Goal: Communication & Community: Answer question/provide support

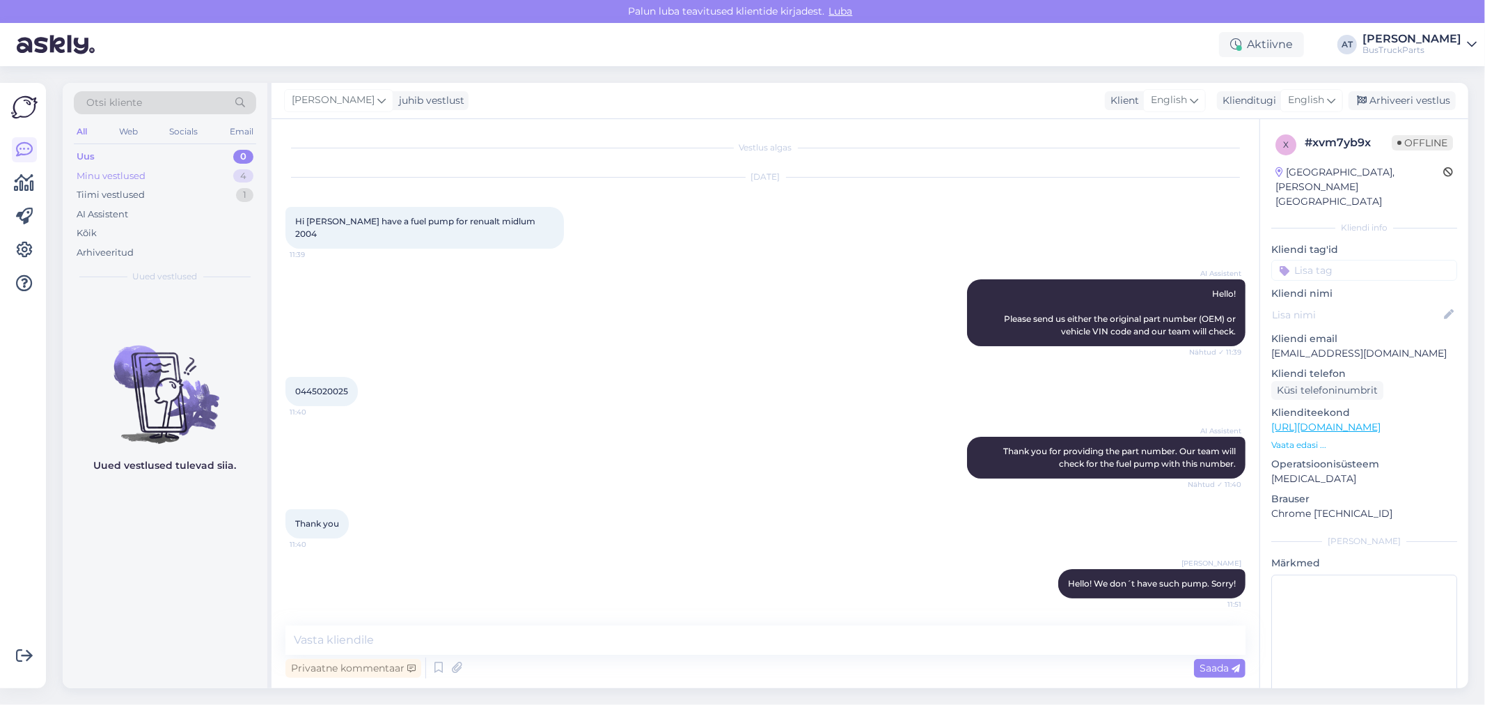
click at [123, 182] on div "Minu vestlused" at bounding box center [111, 176] width 69 height 14
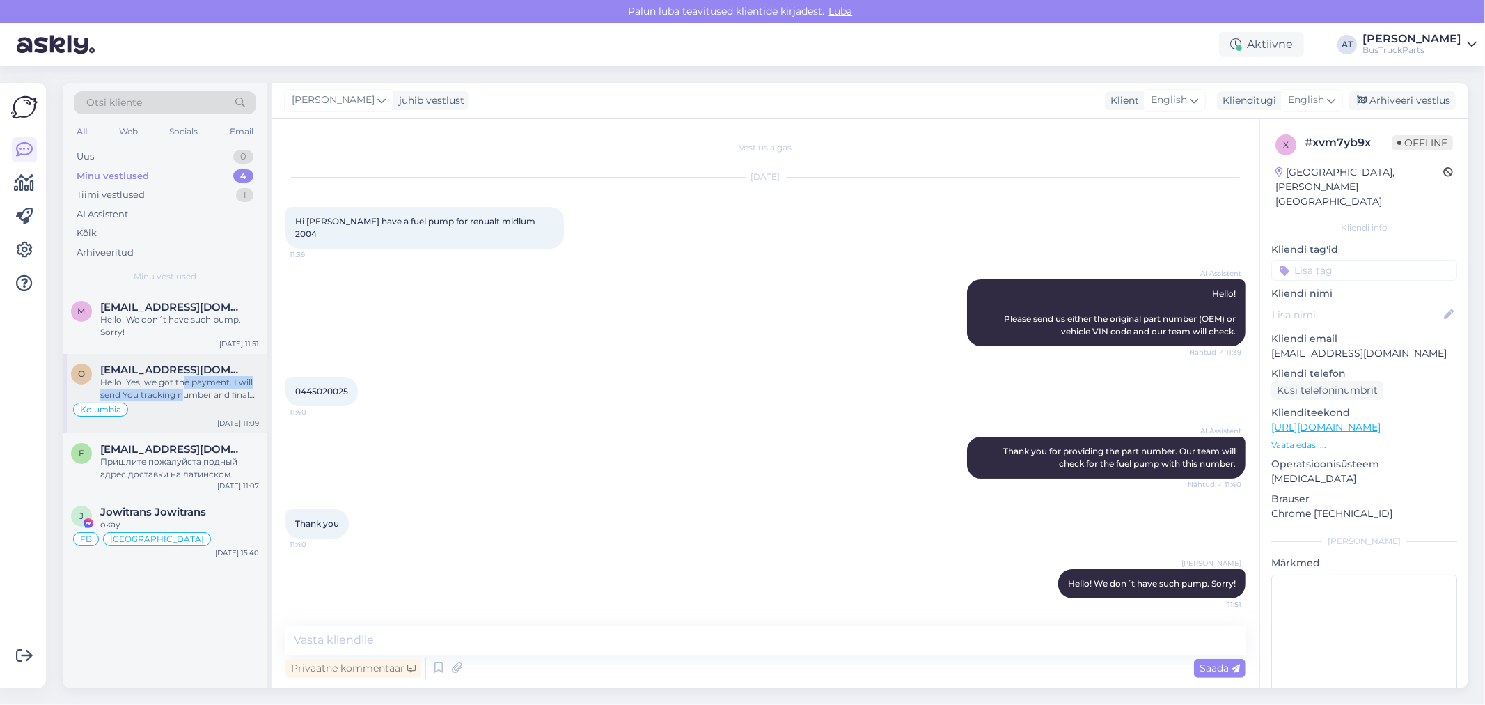
click at [183, 392] on div "Hello. Yes, we got the payment. I will send You tracking number and final invoi…" at bounding box center [179, 388] width 159 height 25
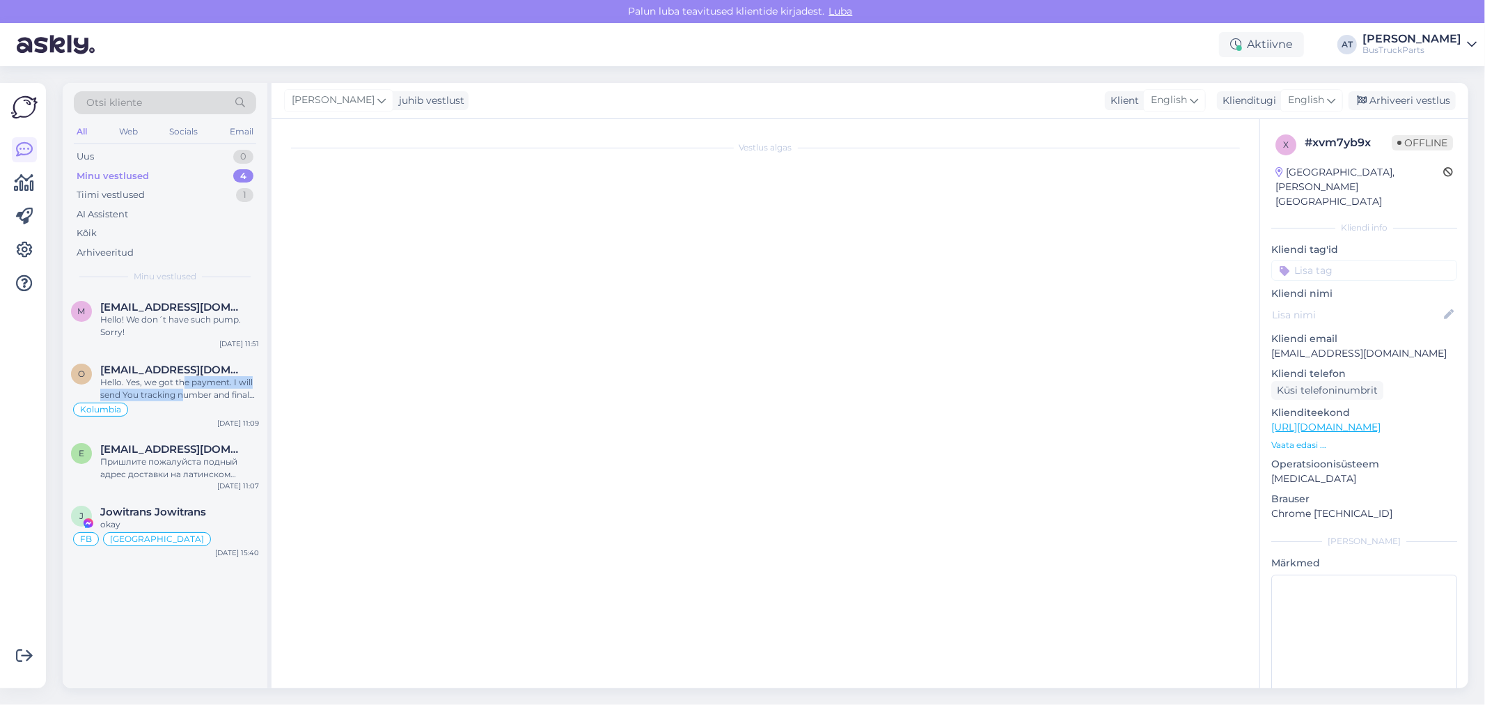
scroll to position [4758, 0]
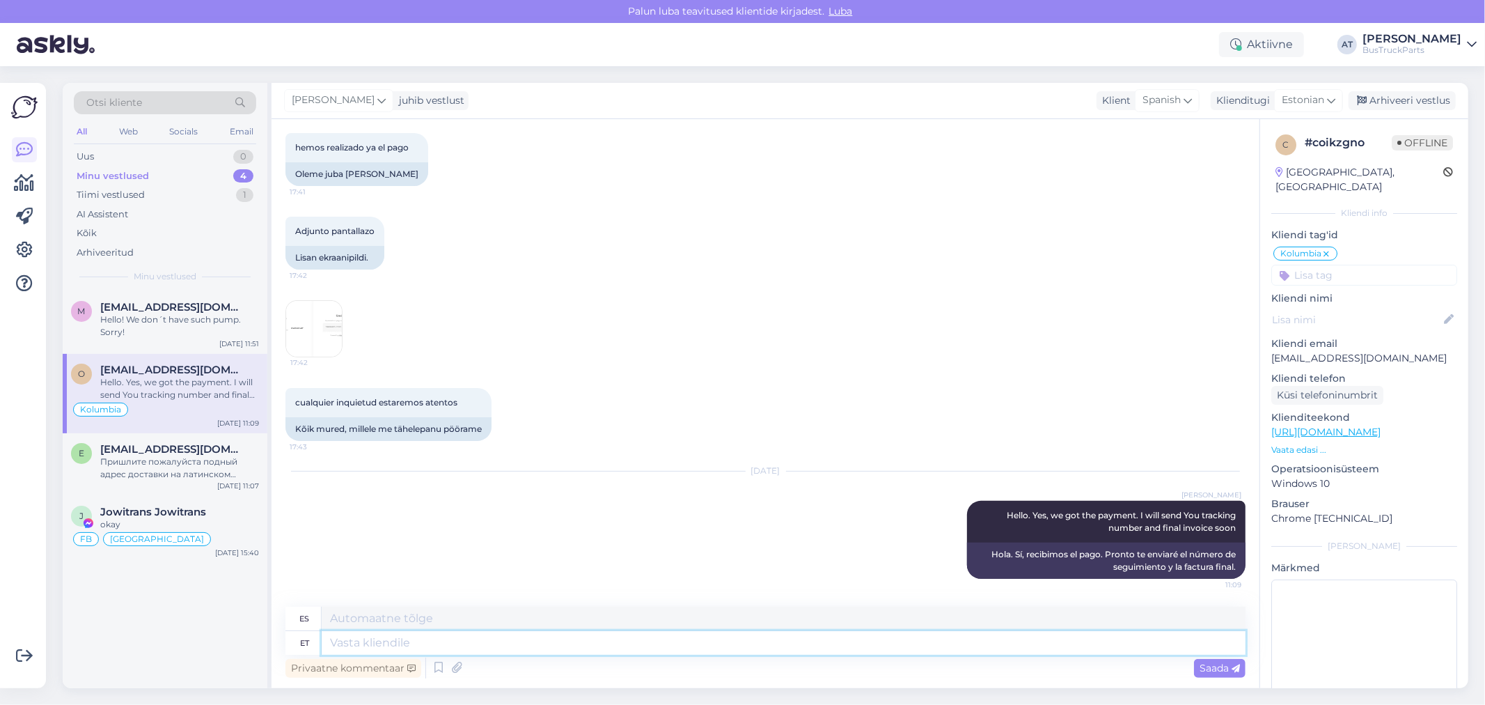
click at [677, 644] on textarea at bounding box center [784, 643] width 924 height 24
click at [631, 635] on textarea at bounding box center [784, 643] width 924 height 24
paste textarea "Hey, Thanks a lot for Your order! We’re happy to let You know that Your order i…"
type textarea "Hey, Thanks a lot for Your order! We’re happy to let You know that Your order i…"
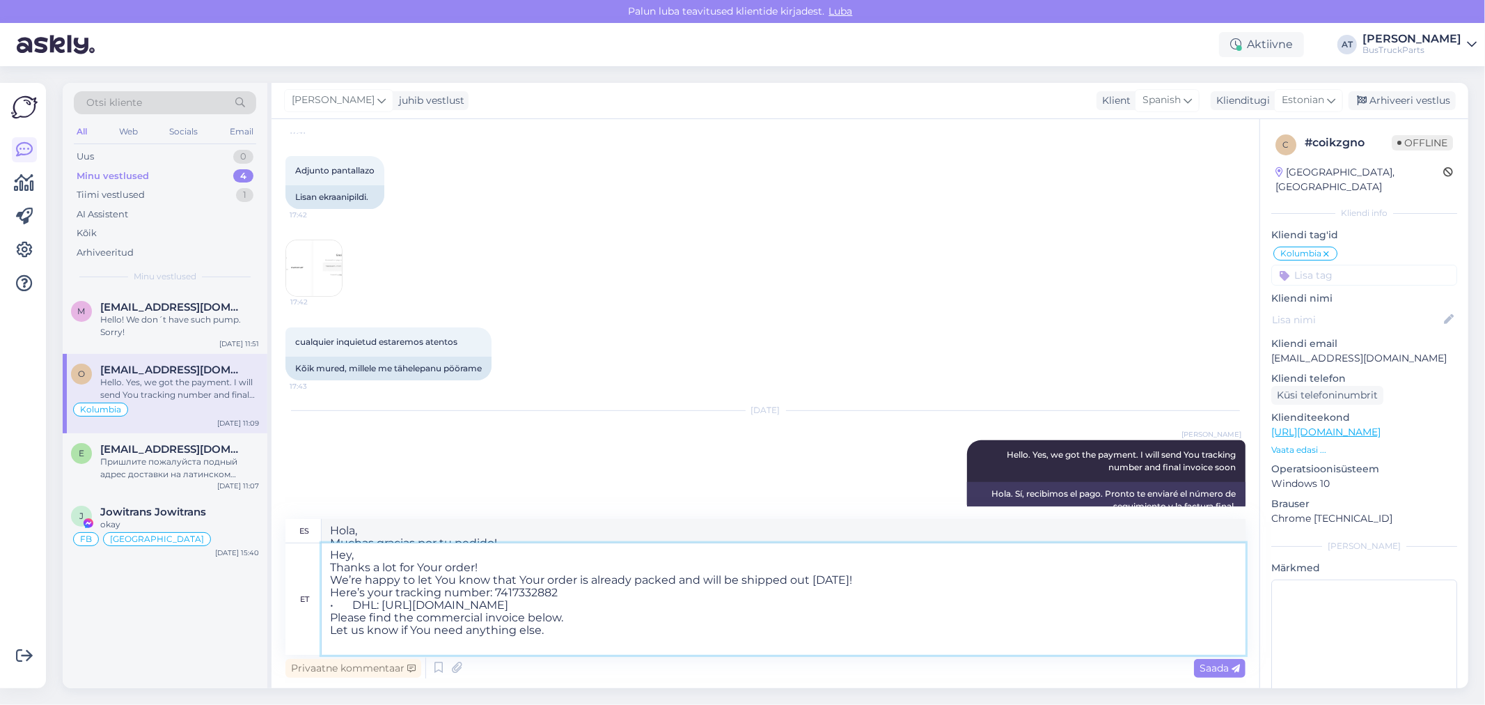
type textarea "Hola, Muchas gracias por tu pedido! complace informarte que tu pedido ya está e…"
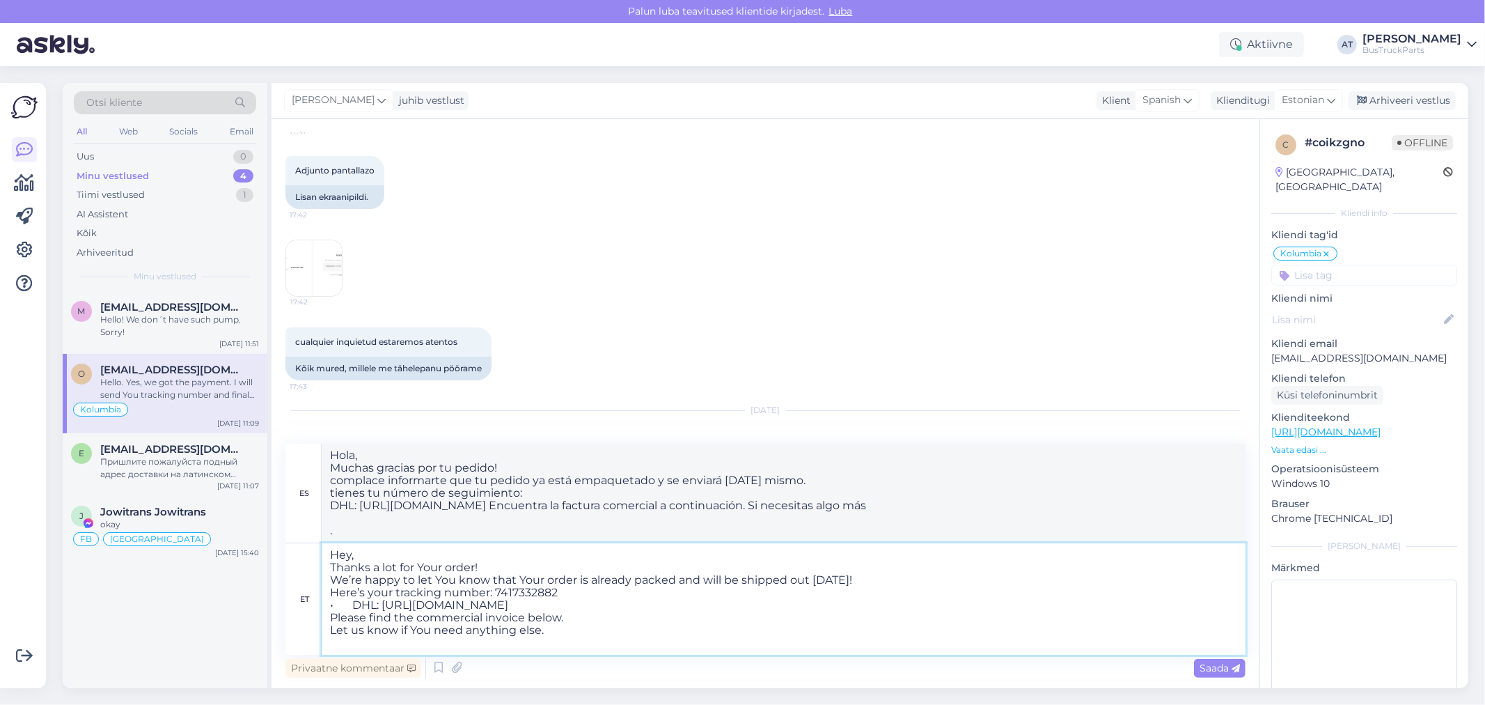
type textarea "Hey, Thanks a lot for Your order! We’re happy to let You know that Your order i…"
click at [1219, 664] on span "Saada" at bounding box center [1220, 667] width 40 height 13
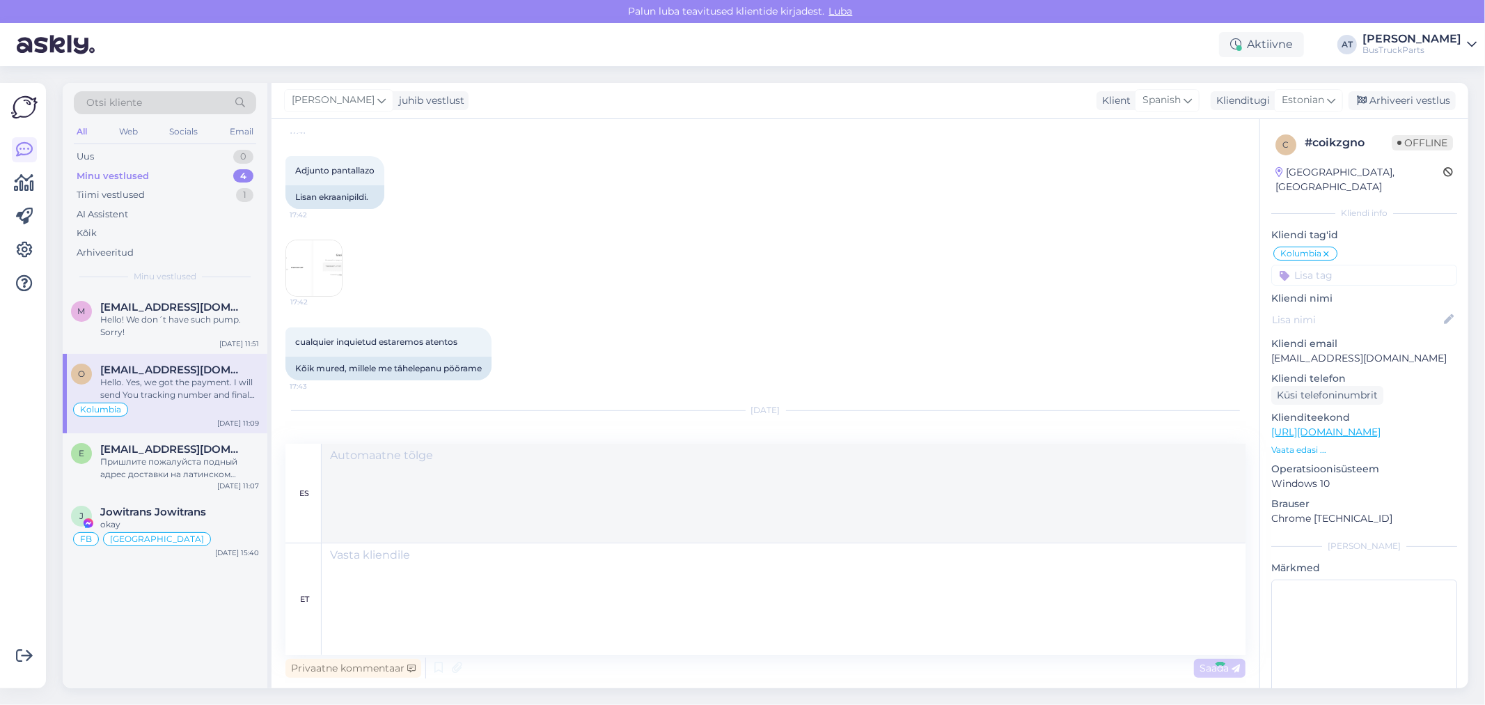
scroll to position [5042, 0]
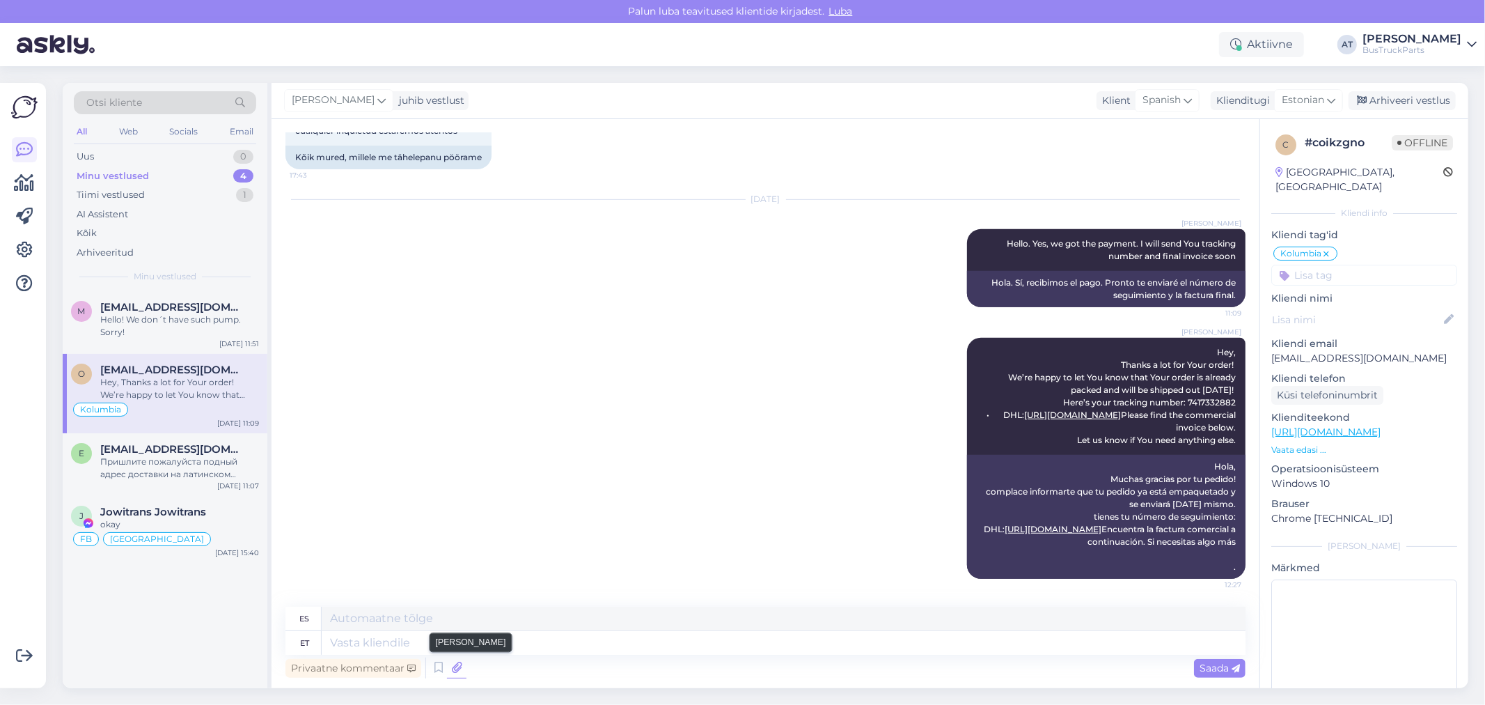
click at [453, 669] on icon at bounding box center [456, 667] width 19 height 21
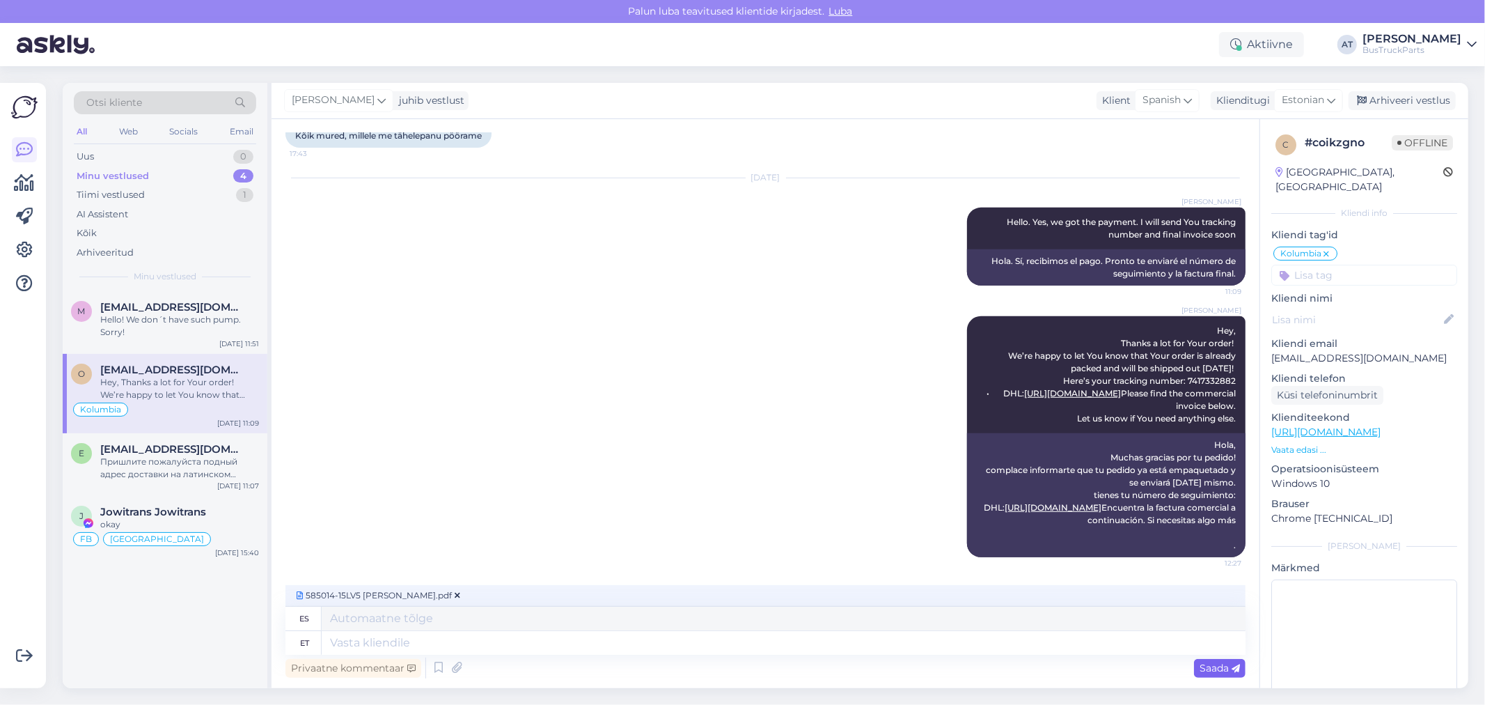
click at [1223, 677] on div "Saada" at bounding box center [1220, 668] width 52 height 19
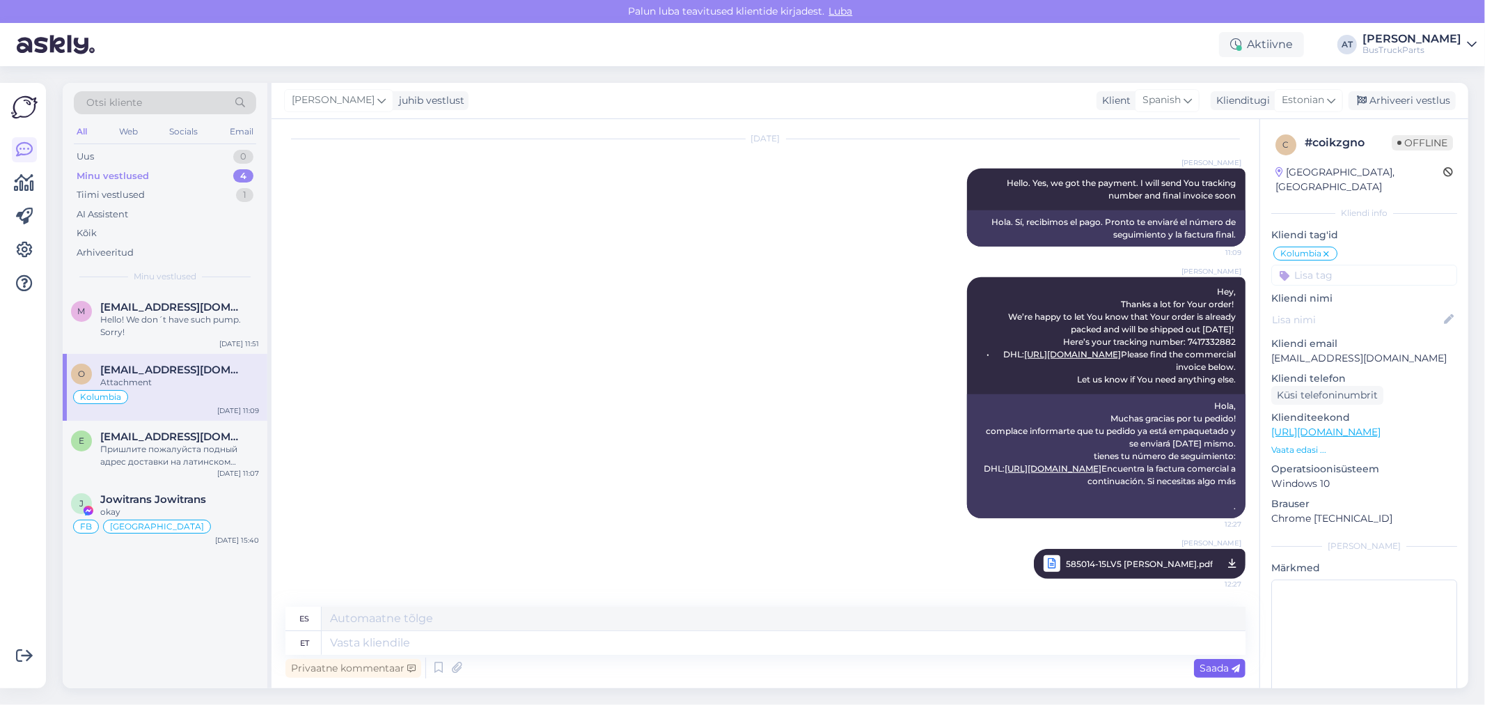
scroll to position [5102, 0]
click at [1088, 637] on textarea at bounding box center [784, 643] width 924 height 24
click at [1110, 637] on textarea at bounding box center [784, 643] width 924 height 24
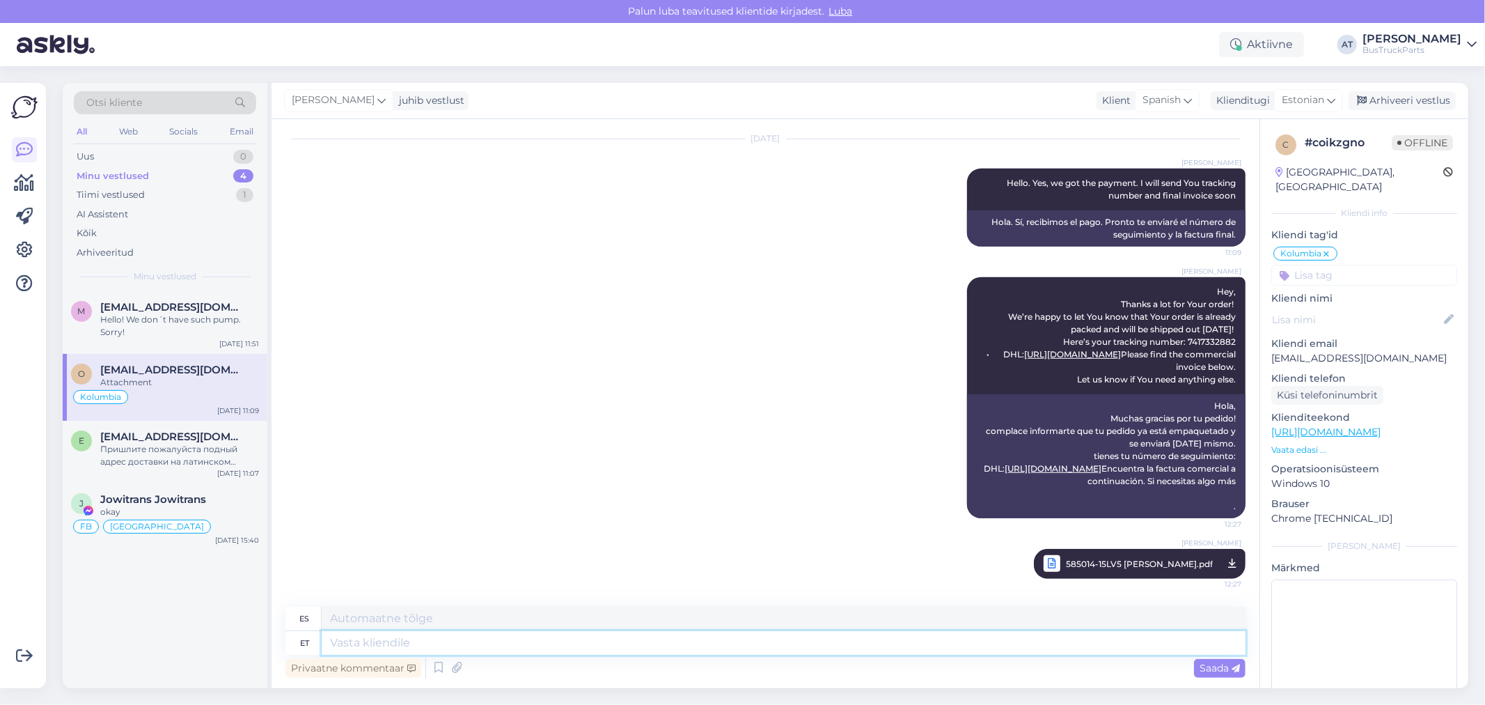
click at [1110, 637] on textarea at bounding box center [784, 643] width 924 height 24
